Goal: Task Accomplishment & Management: Complete application form

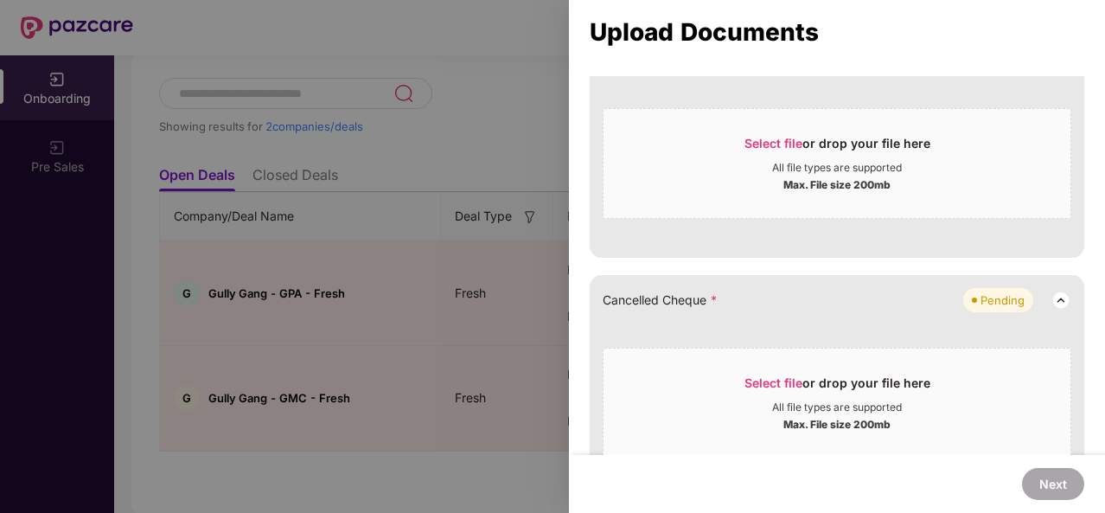
scroll to position [959, 0]
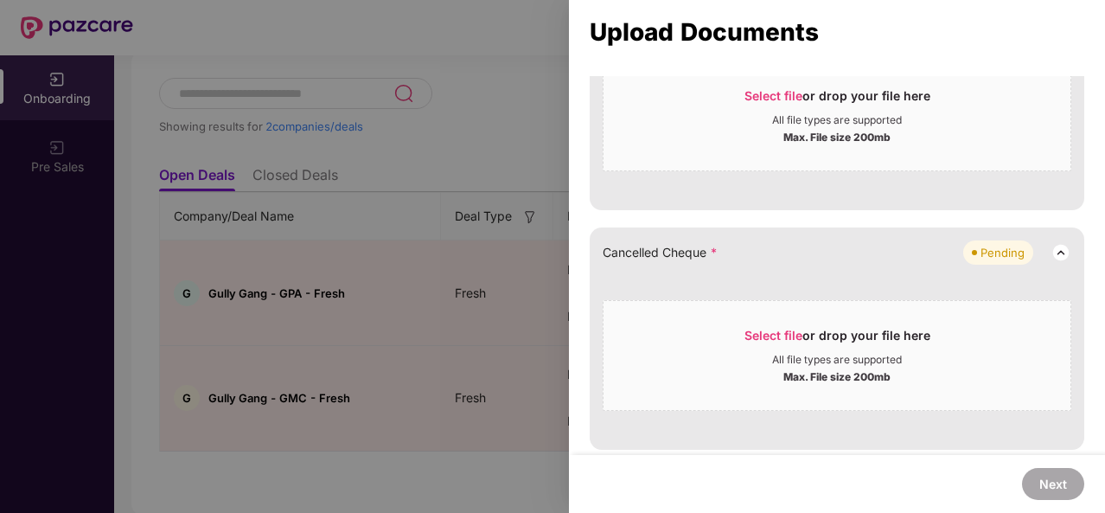
click at [560, 273] on div at bounding box center [552, 256] width 1105 height 513
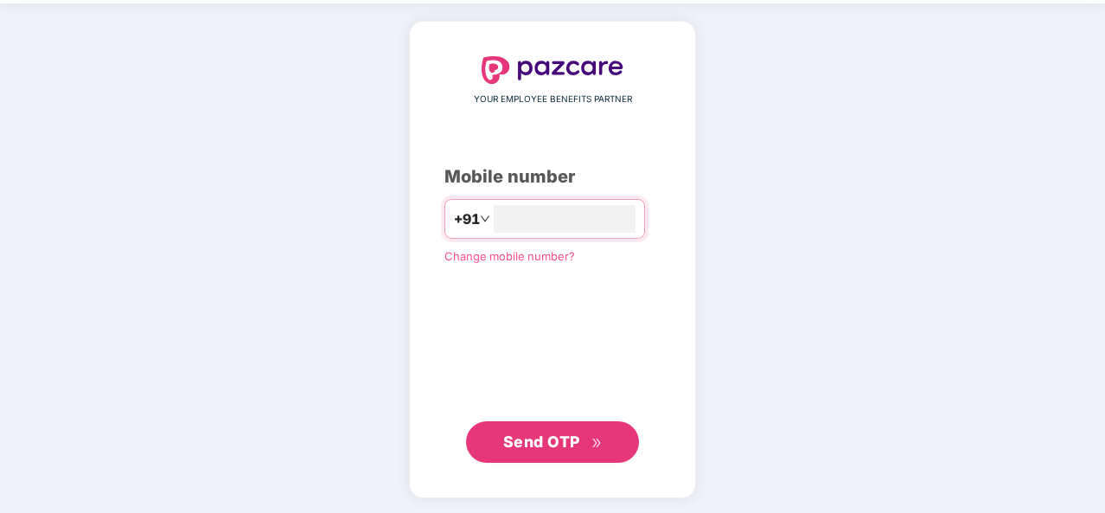
type input "**********"
click at [566, 438] on span "Send OTP" at bounding box center [541, 440] width 77 height 18
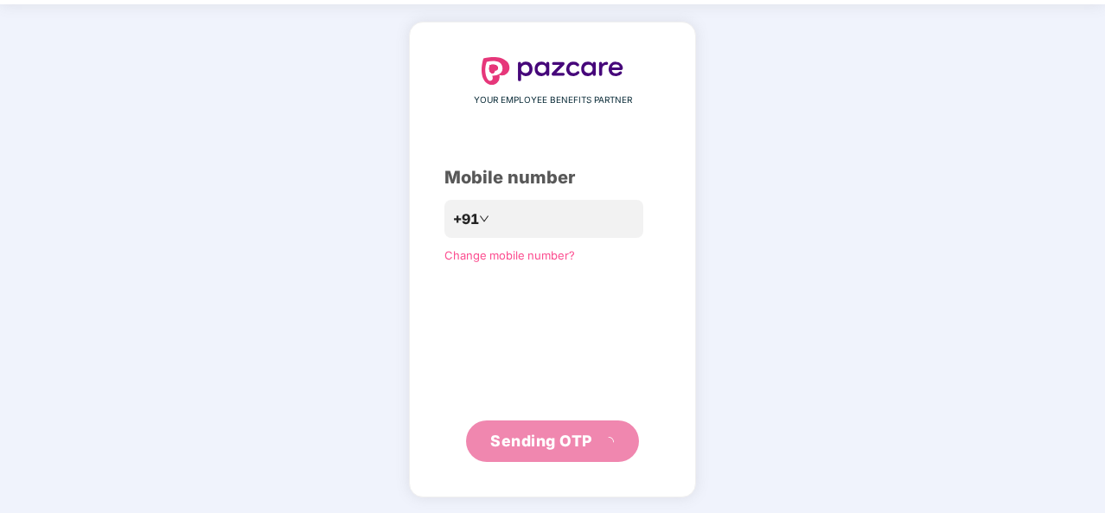
scroll to position [50, 0]
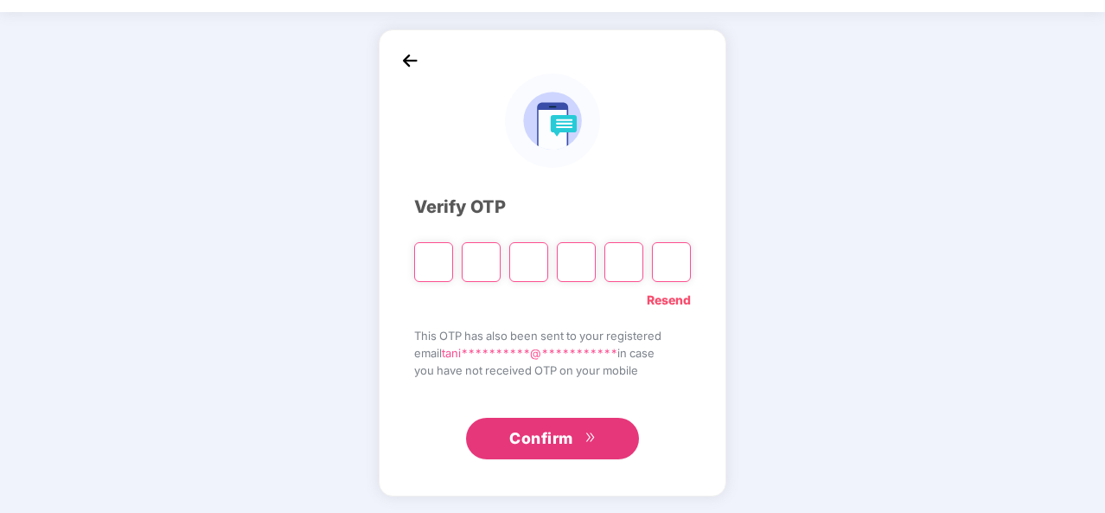
type input "*"
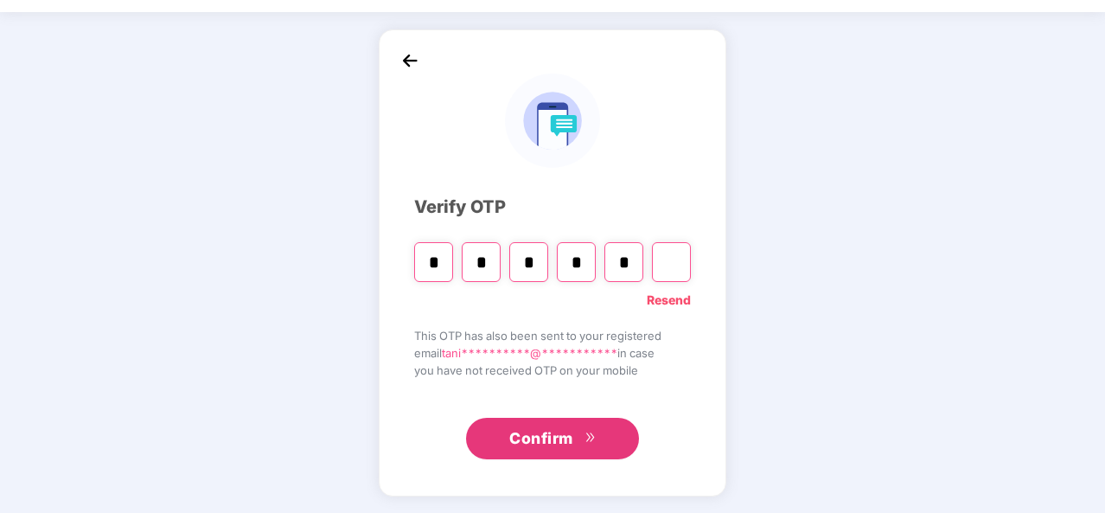
type input "*"
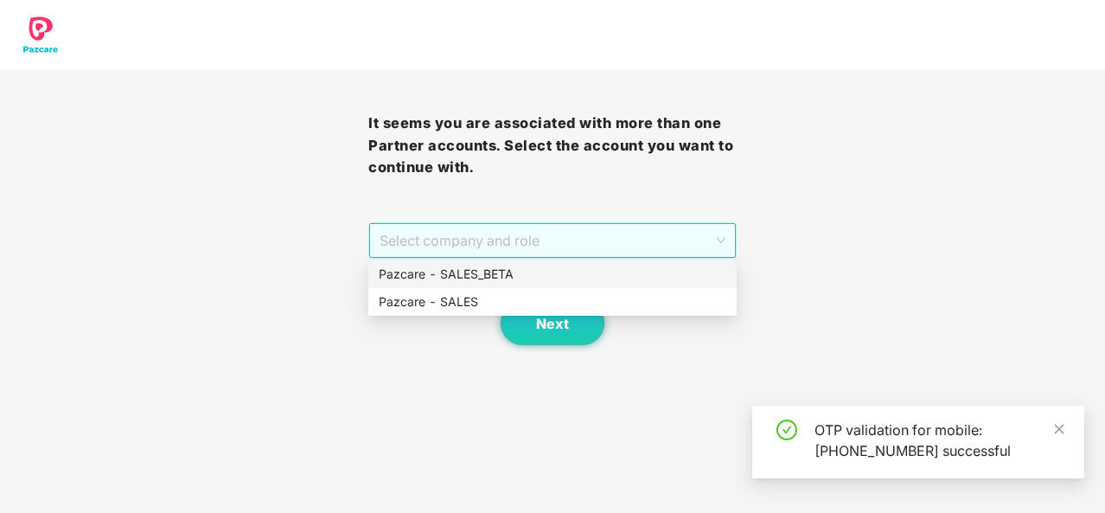
click at [700, 233] on span "Select company and role" at bounding box center [553, 240] width 346 height 33
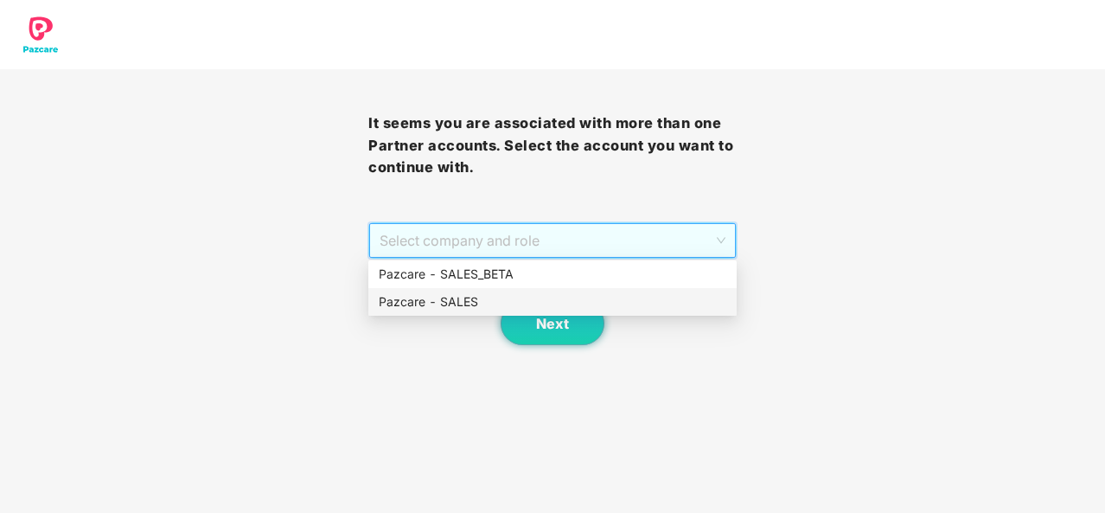
click at [581, 300] on div "Pazcare - SALES" at bounding box center [553, 301] width 348 height 19
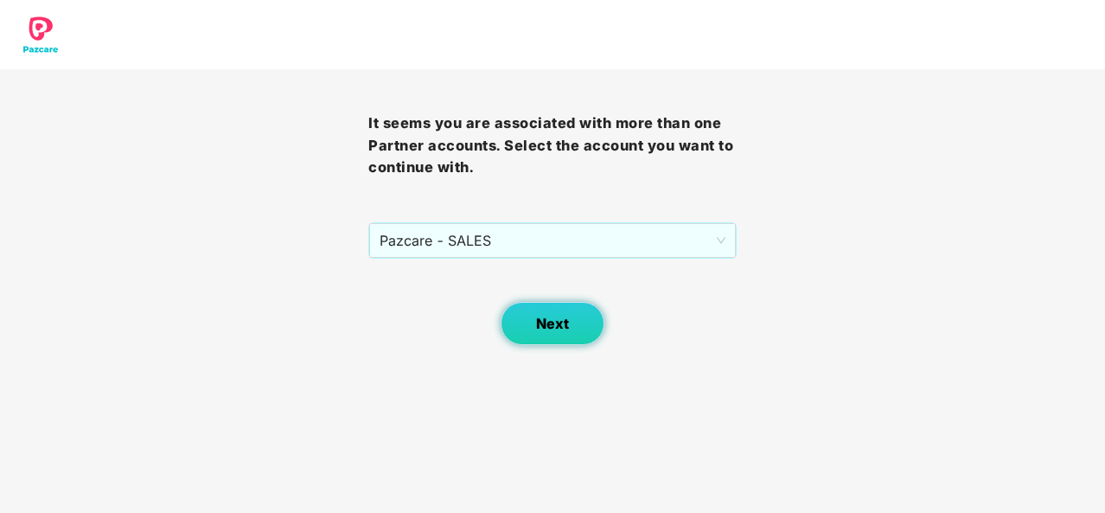
click at [543, 325] on span "Next" at bounding box center [552, 324] width 33 height 16
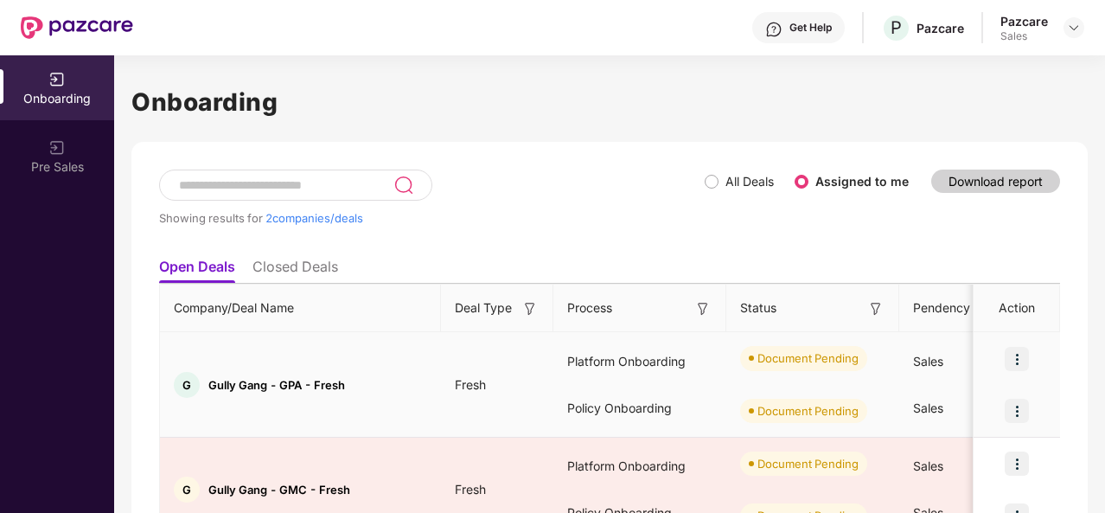
scroll to position [92, 0]
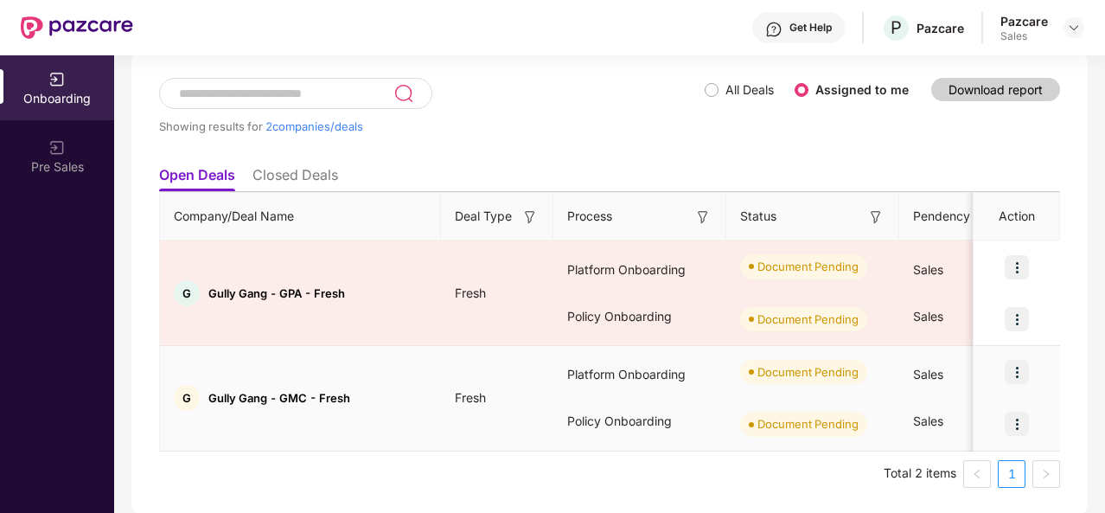
click at [1017, 419] on img at bounding box center [1017, 424] width 24 height 24
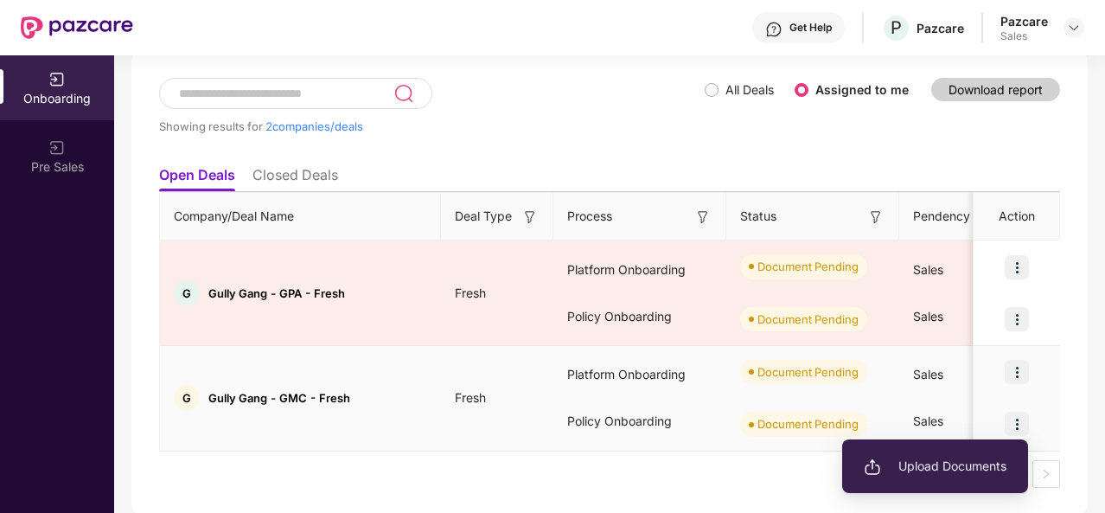
click at [936, 453] on li "Upload Documents" at bounding box center [935, 466] width 186 height 36
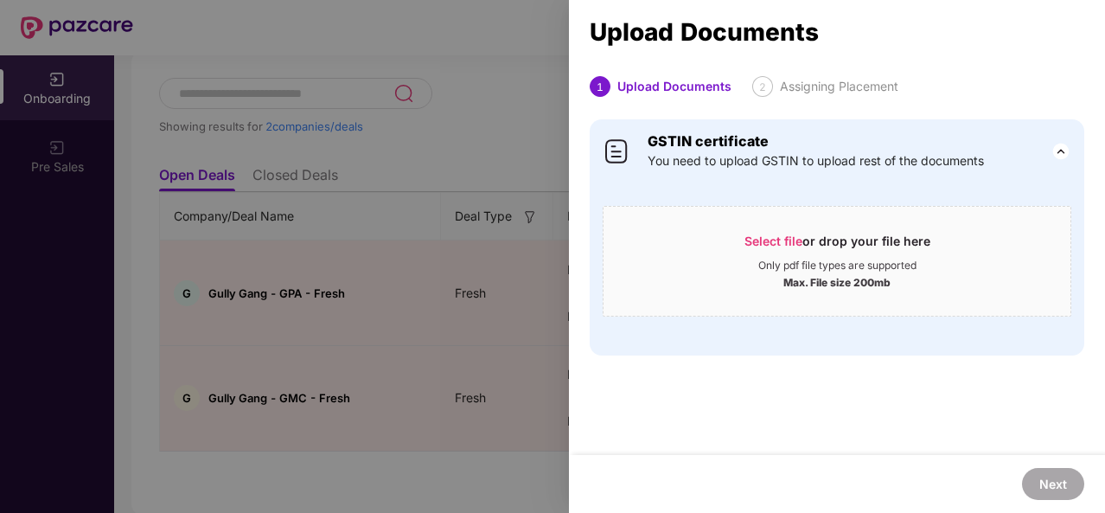
click at [297, 111] on div at bounding box center [552, 256] width 1105 height 513
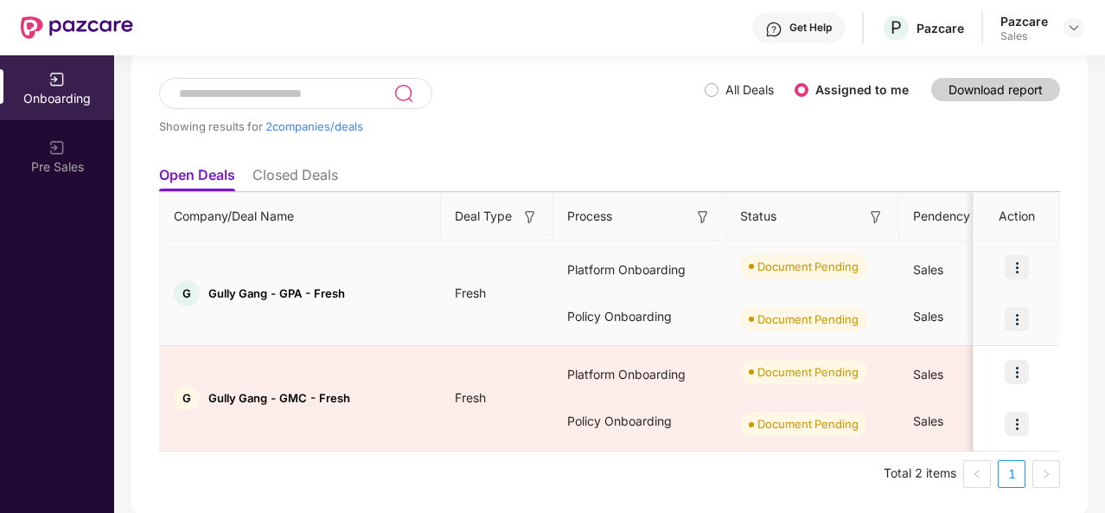
click at [1020, 317] on img at bounding box center [1017, 319] width 24 height 24
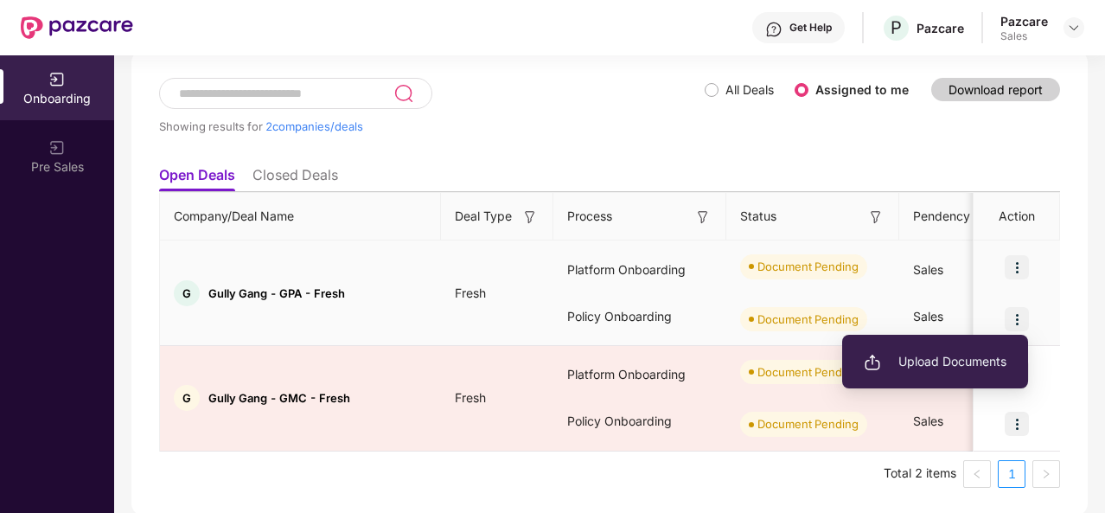
click at [931, 378] on li "Upload Documents" at bounding box center [935, 361] width 186 height 36
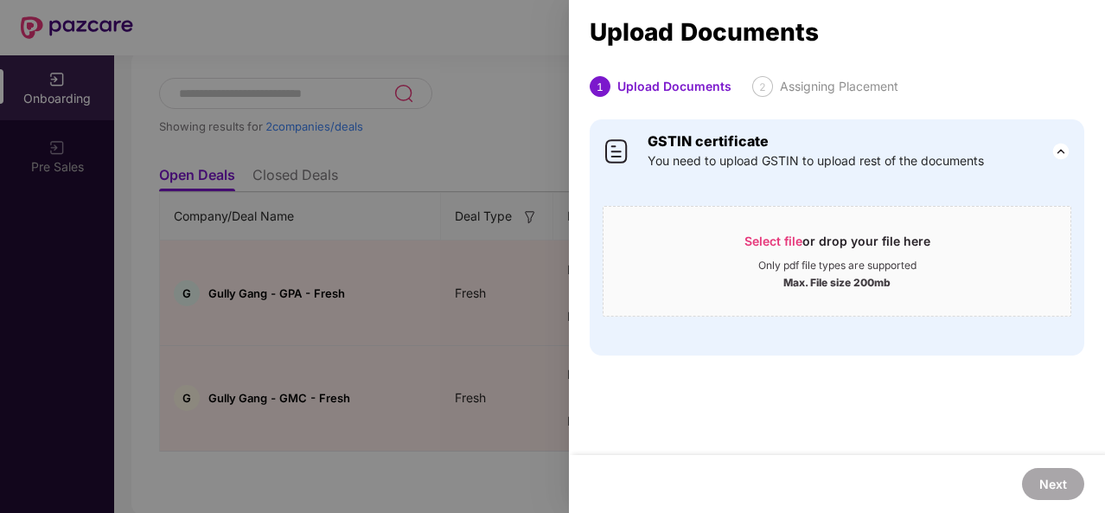
click at [455, 43] on div at bounding box center [552, 256] width 1105 height 513
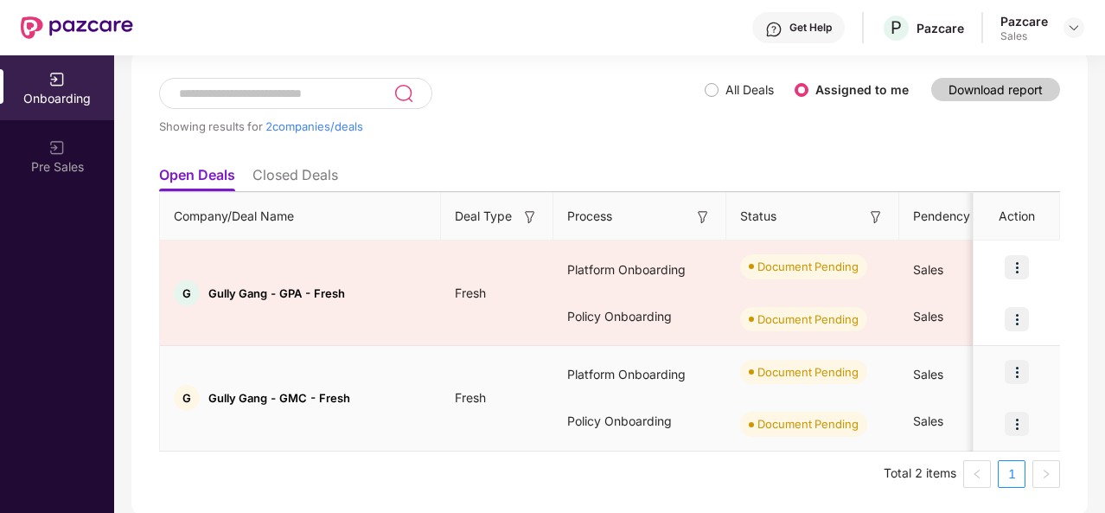
click at [1020, 421] on img at bounding box center [1017, 424] width 24 height 24
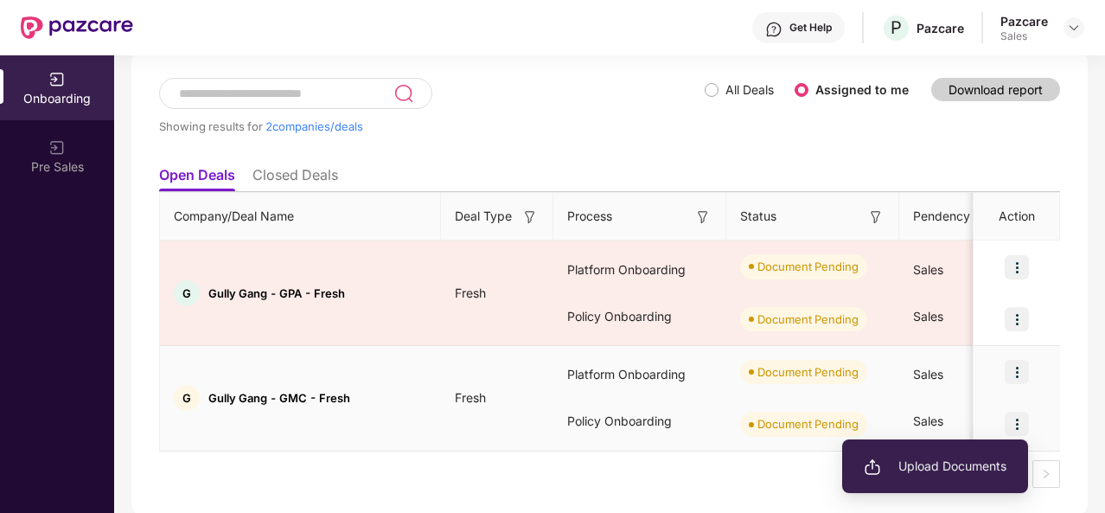
click at [905, 457] on span "Upload Documents" at bounding box center [935, 466] width 143 height 19
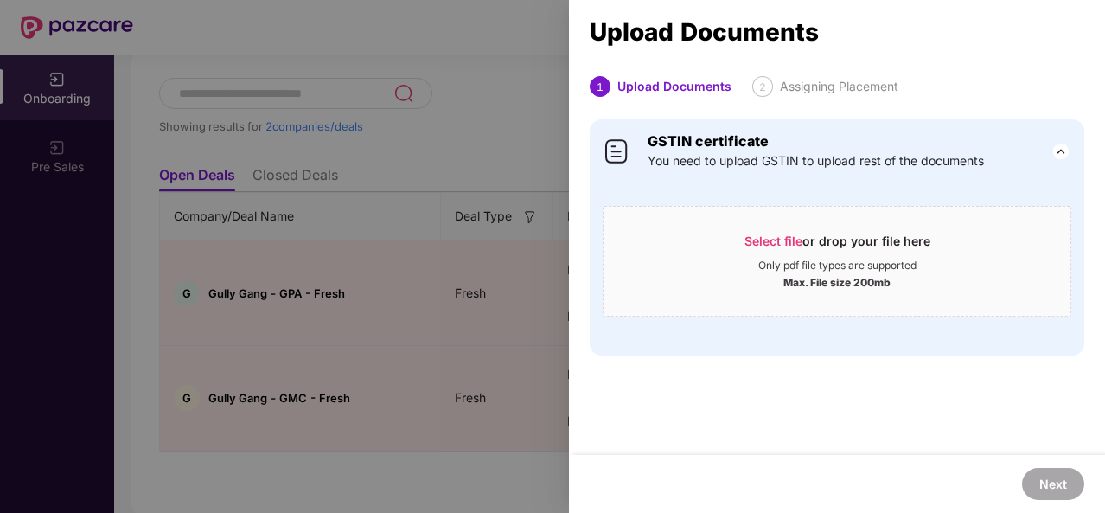
click at [502, 149] on div at bounding box center [552, 256] width 1105 height 513
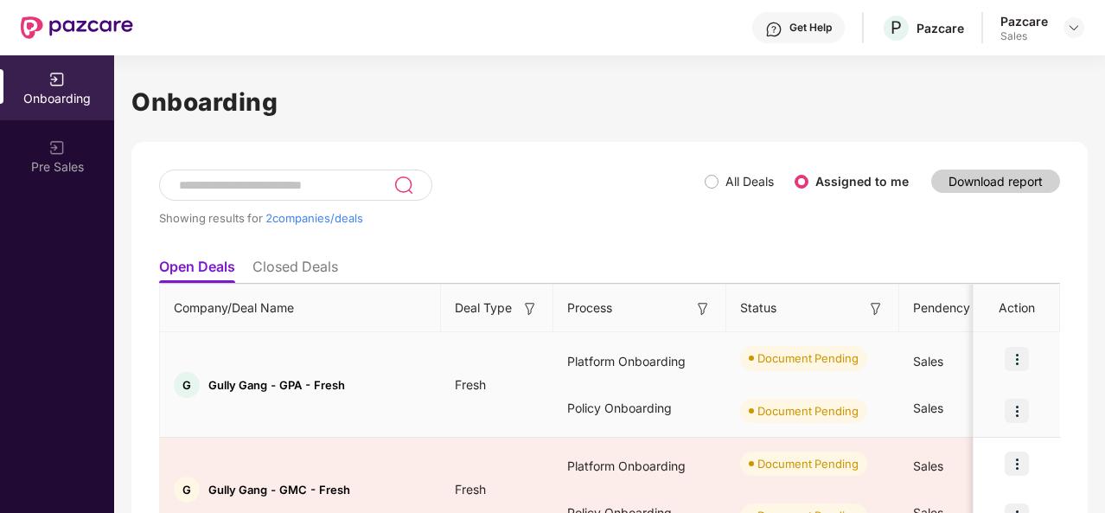
scroll to position [92, 0]
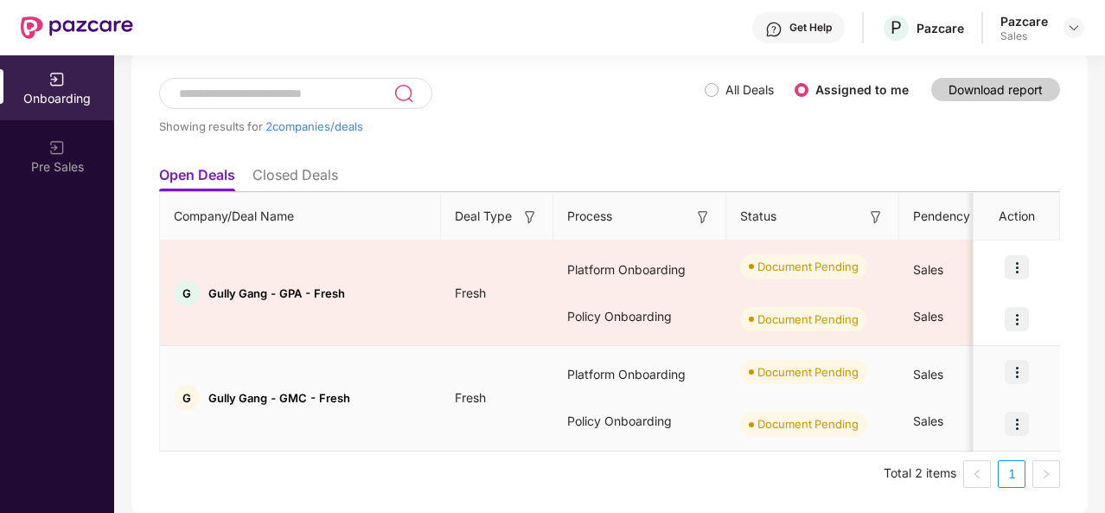
click at [1020, 415] on img at bounding box center [1017, 424] width 24 height 24
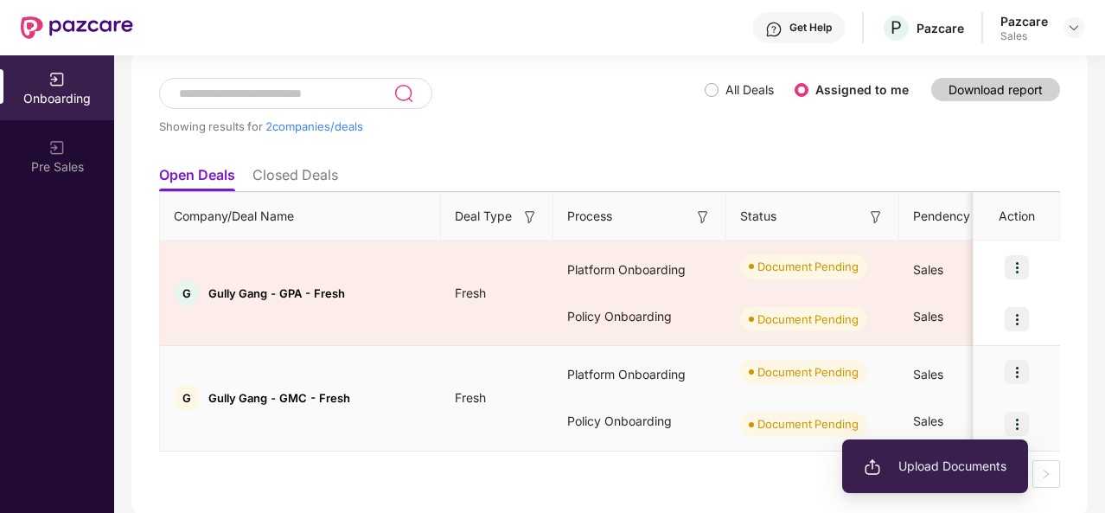
click at [891, 466] on span "Upload Documents" at bounding box center [935, 466] width 143 height 19
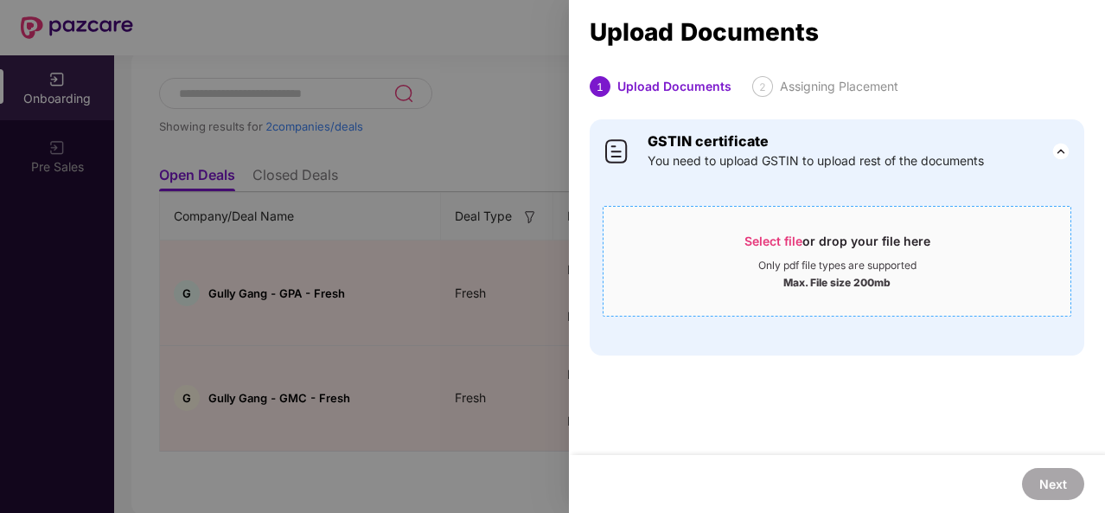
click at [782, 238] on span "Select file" at bounding box center [773, 240] width 58 height 15
click at [770, 241] on span "Select file" at bounding box center [773, 240] width 58 height 15
click at [755, 238] on span "Select file" at bounding box center [773, 240] width 58 height 15
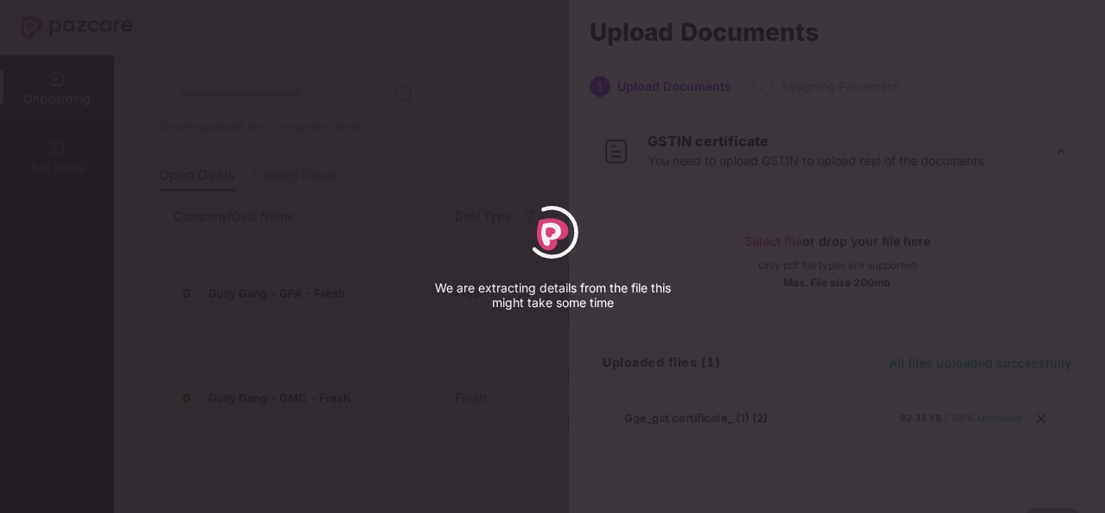
select select "****"
select select "******"
select select "**********"
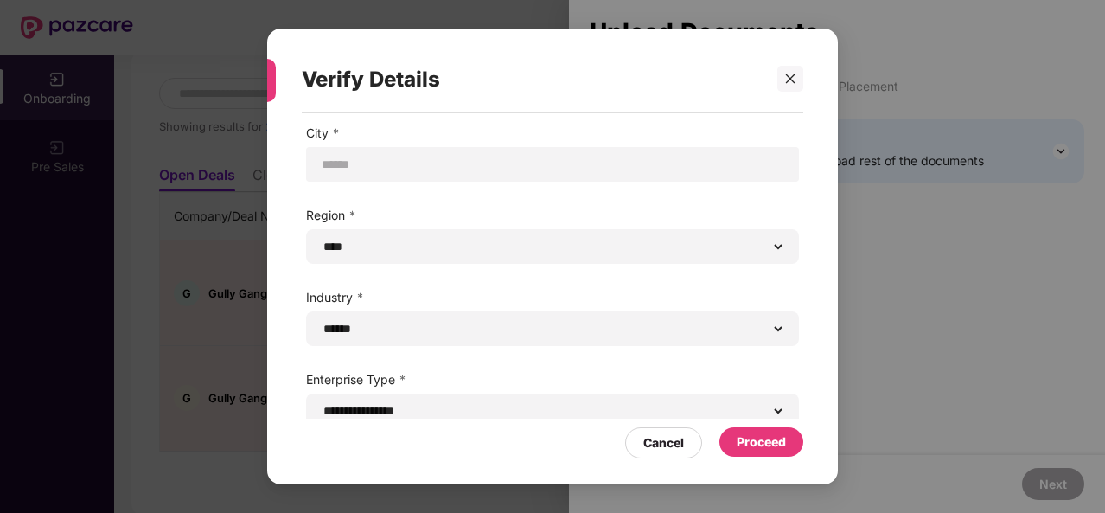
scroll to position [116, 0]
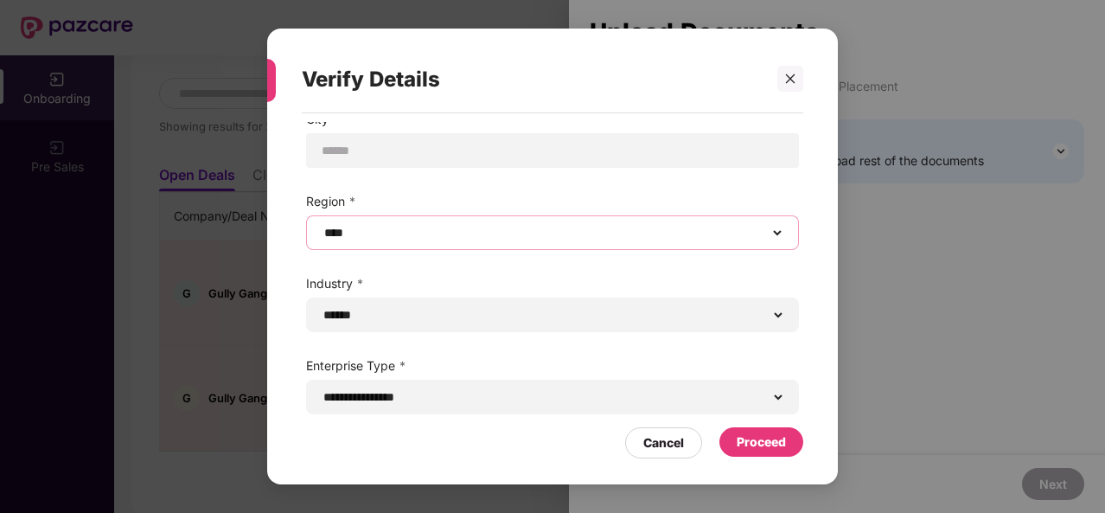
click at [467, 229] on select "****** **** **** ***** *****" at bounding box center [552, 233] width 463 height 14
select select "*****"
click at [321, 226] on select "****** **** **** ***** *****" at bounding box center [552, 233] width 463 height 14
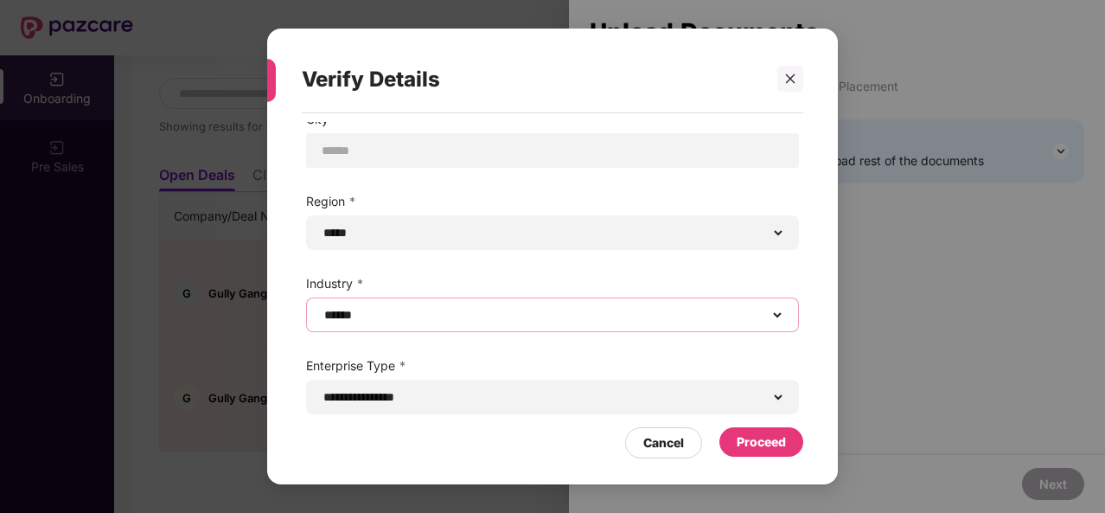
click at [547, 322] on select "**********" at bounding box center [552, 315] width 463 height 14
click at [321, 308] on select "**********" at bounding box center [552, 315] width 463 height 14
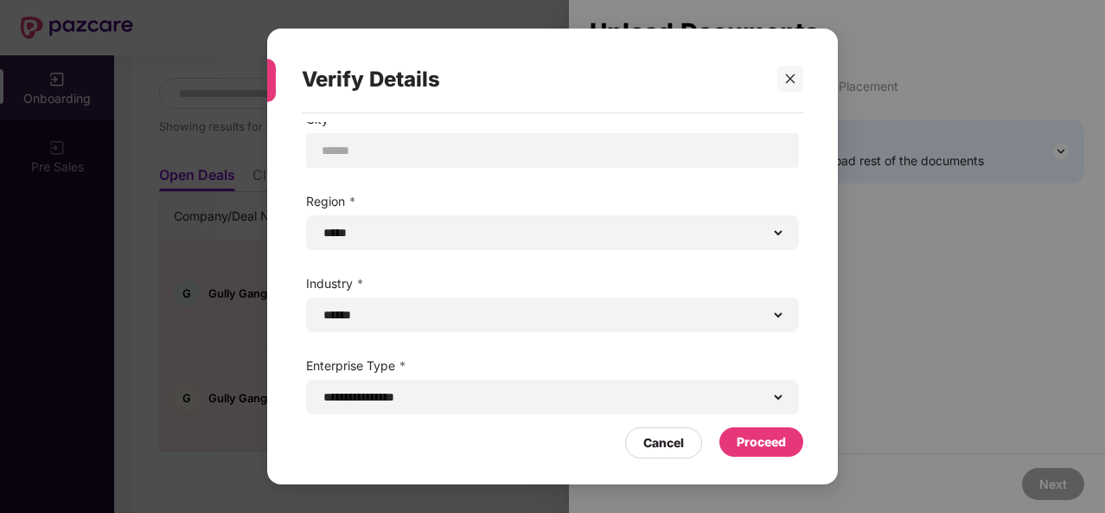
click at [754, 437] on div "Proceed" at bounding box center [761, 441] width 49 height 19
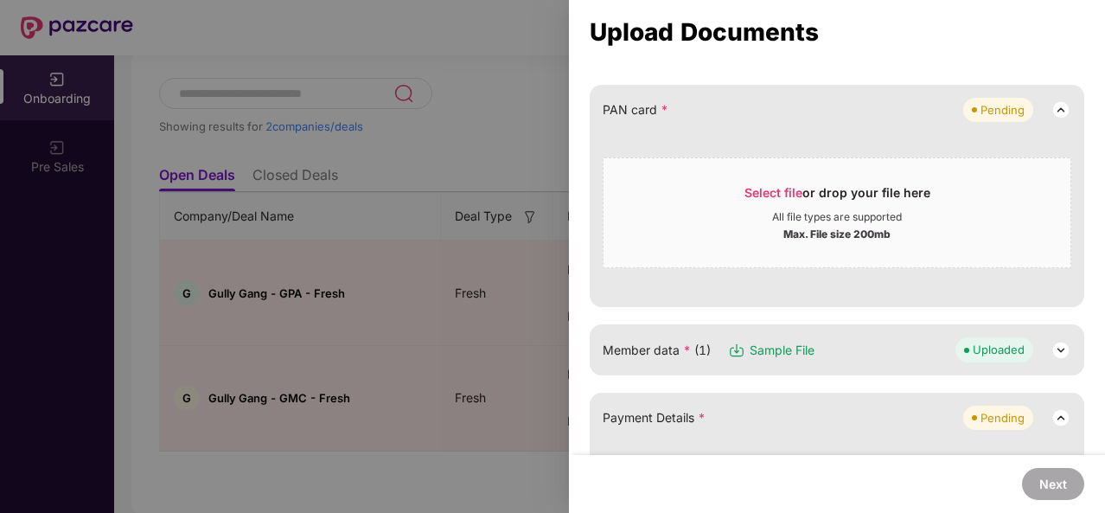
scroll to position [240, 0]
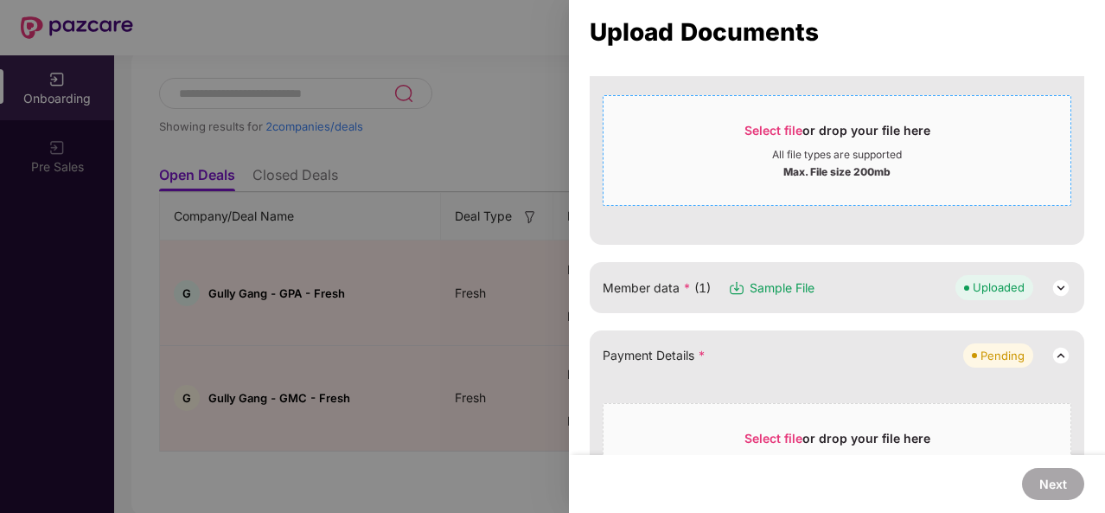
click at [778, 125] on span "Select file" at bounding box center [773, 130] width 58 height 15
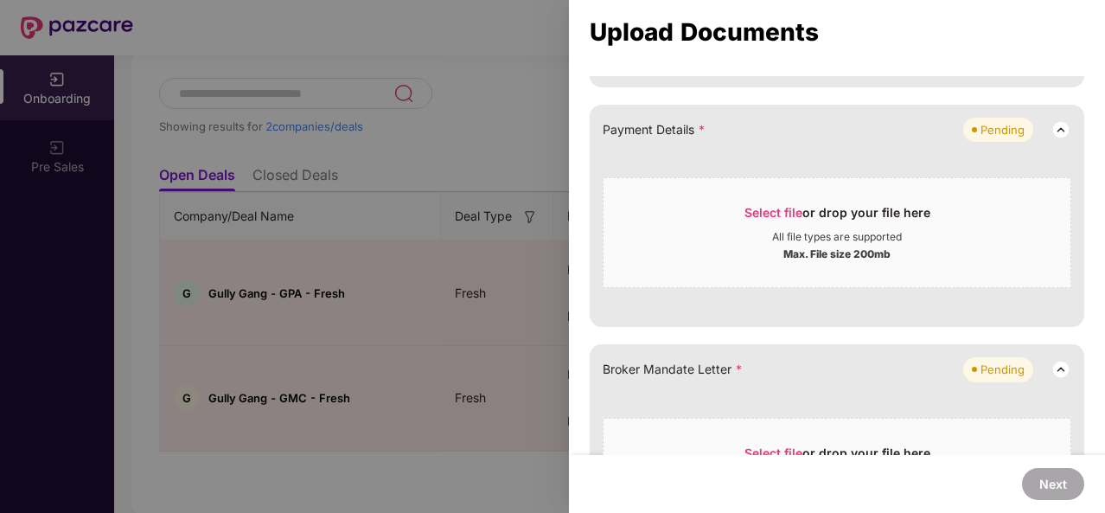
scroll to position [286, 0]
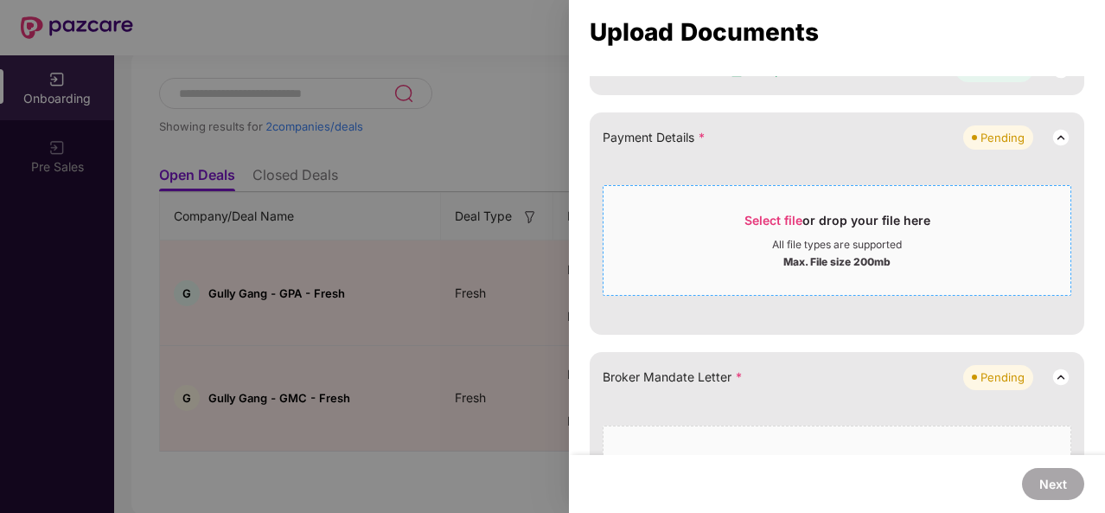
click at [769, 214] on span "Select file" at bounding box center [773, 220] width 58 height 15
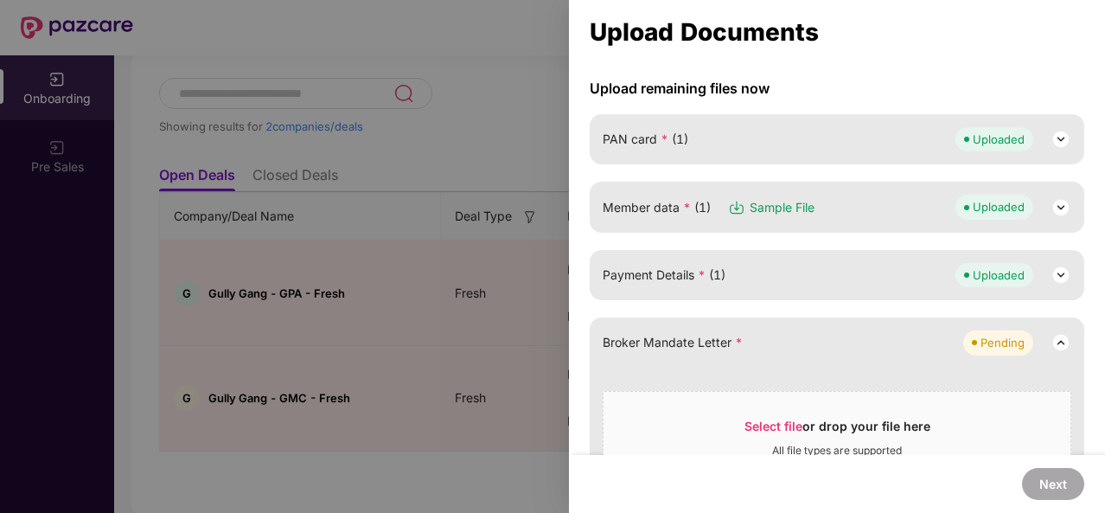
scroll to position [148, 0]
click at [801, 271] on div "Payment Details * (1) Uploaded" at bounding box center [837, 276] width 469 height 24
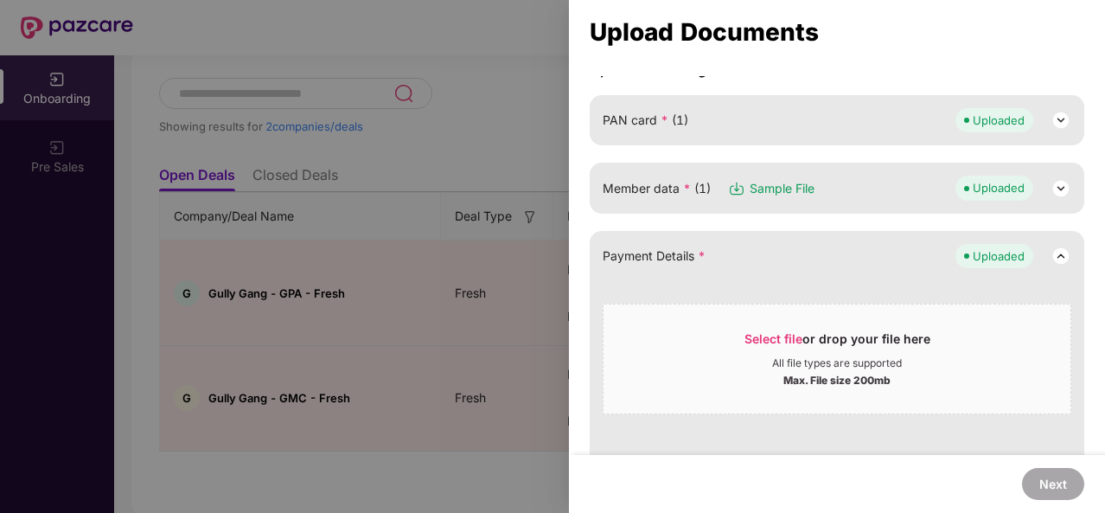
scroll to position [0, 0]
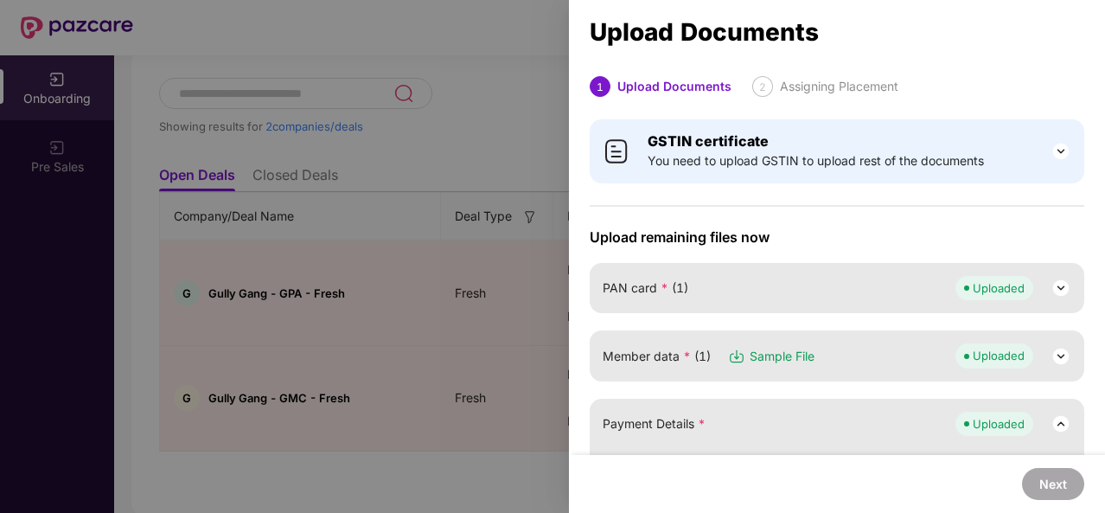
click at [436, 199] on div at bounding box center [552, 256] width 1105 height 513
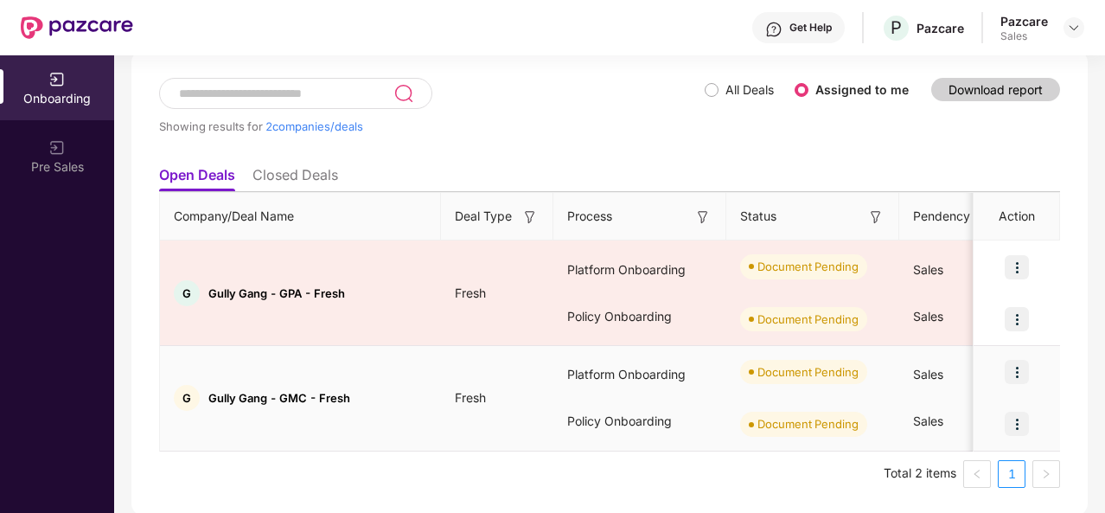
click at [1013, 420] on img at bounding box center [1017, 424] width 24 height 24
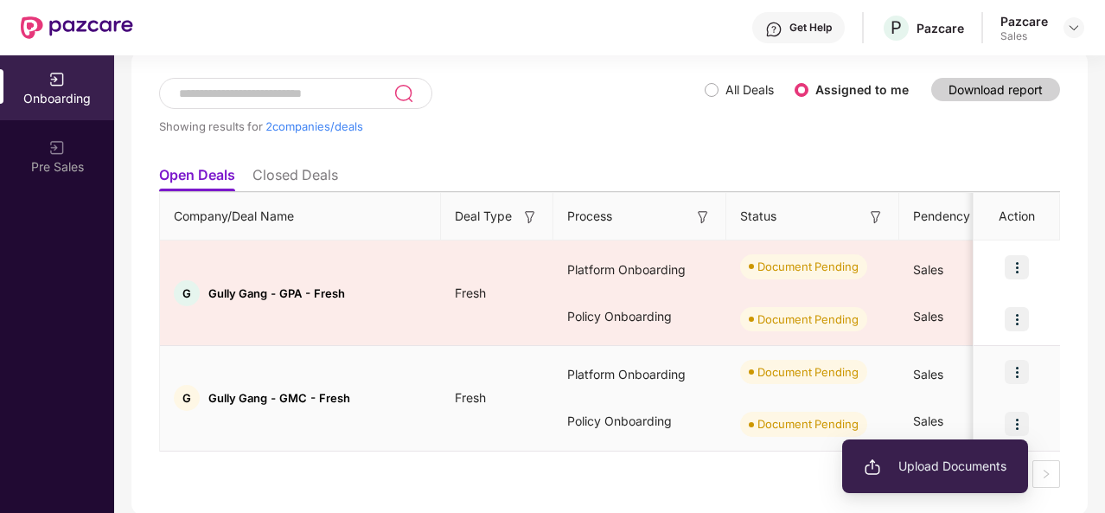
click at [923, 470] on span "Upload Documents" at bounding box center [935, 466] width 143 height 19
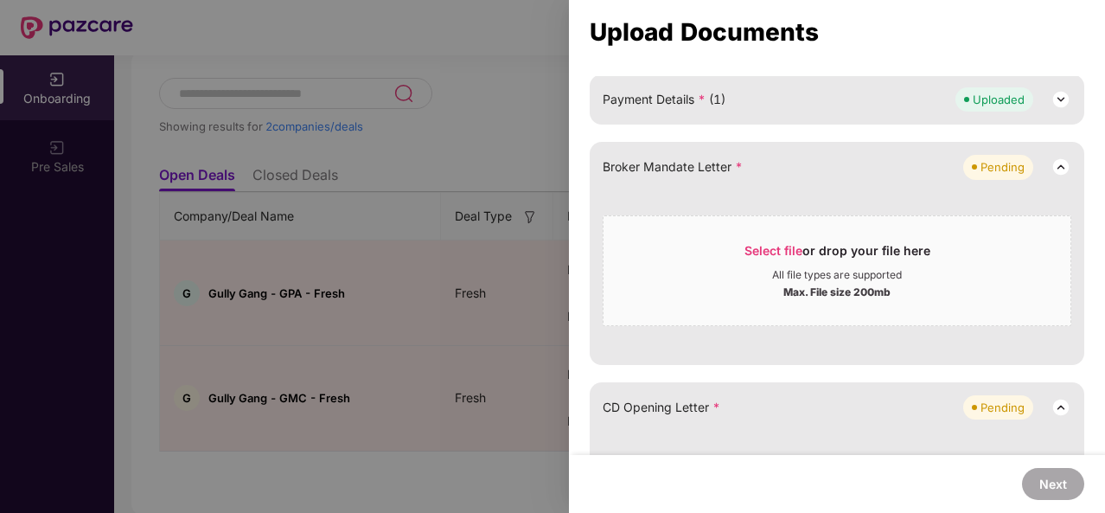
scroll to position [324, 0]
